Goal: Book appointment/travel/reservation

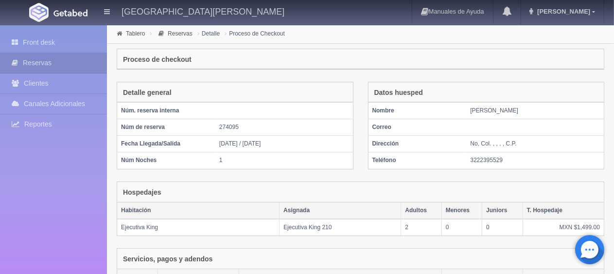
scroll to position [164, 0]
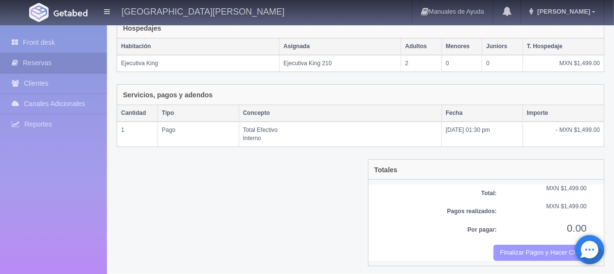
click at [548, 250] on button "Finalizar Pagos y Hacer Checkout" at bounding box center [540, 253] width 93 height 16
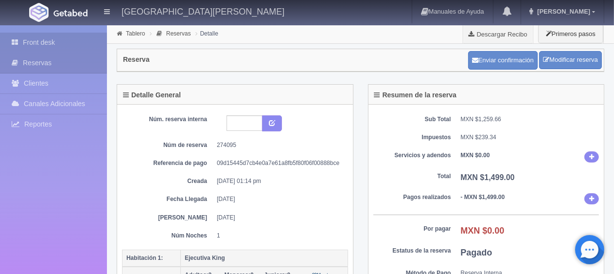
click at [39, 44] on link "Front desk" at bounding box center [53, 43] width 107 height 20
